Goal: Navigation & Orientation: Understand site structure

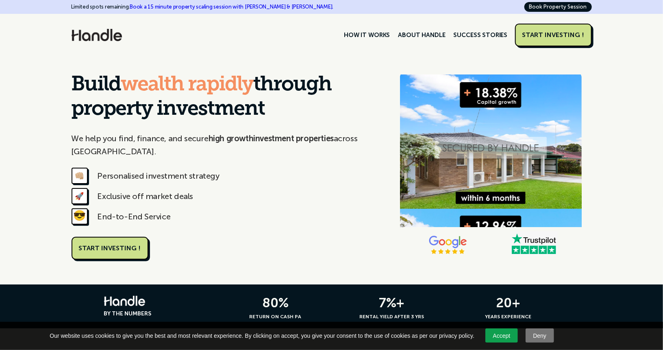
click at [458, 28] on nav "HOW IT WORKS ABOUT HANDLE SUCCESS STORIES" at bounding box center [426, 35] width 172 height 14
click at [485, 39] on link "SUCCESS STORIES" at bounding box center [481, 35] width 62 height 14
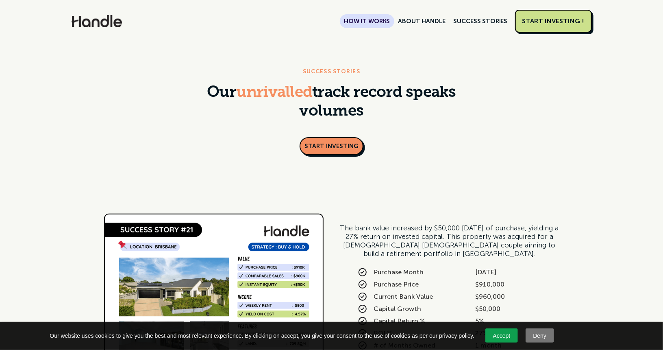
click at [375, 17] on link "HOW IT WORKS" at bounding box center [367, 21] width 54 height 14
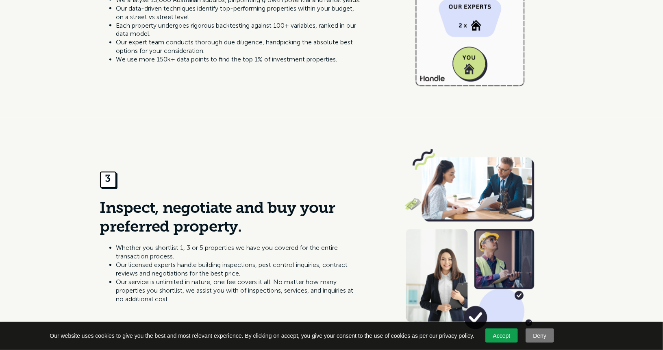
scroll to position [773, 0]
